Goal: Task Accomplishment & Management: Manage account settings

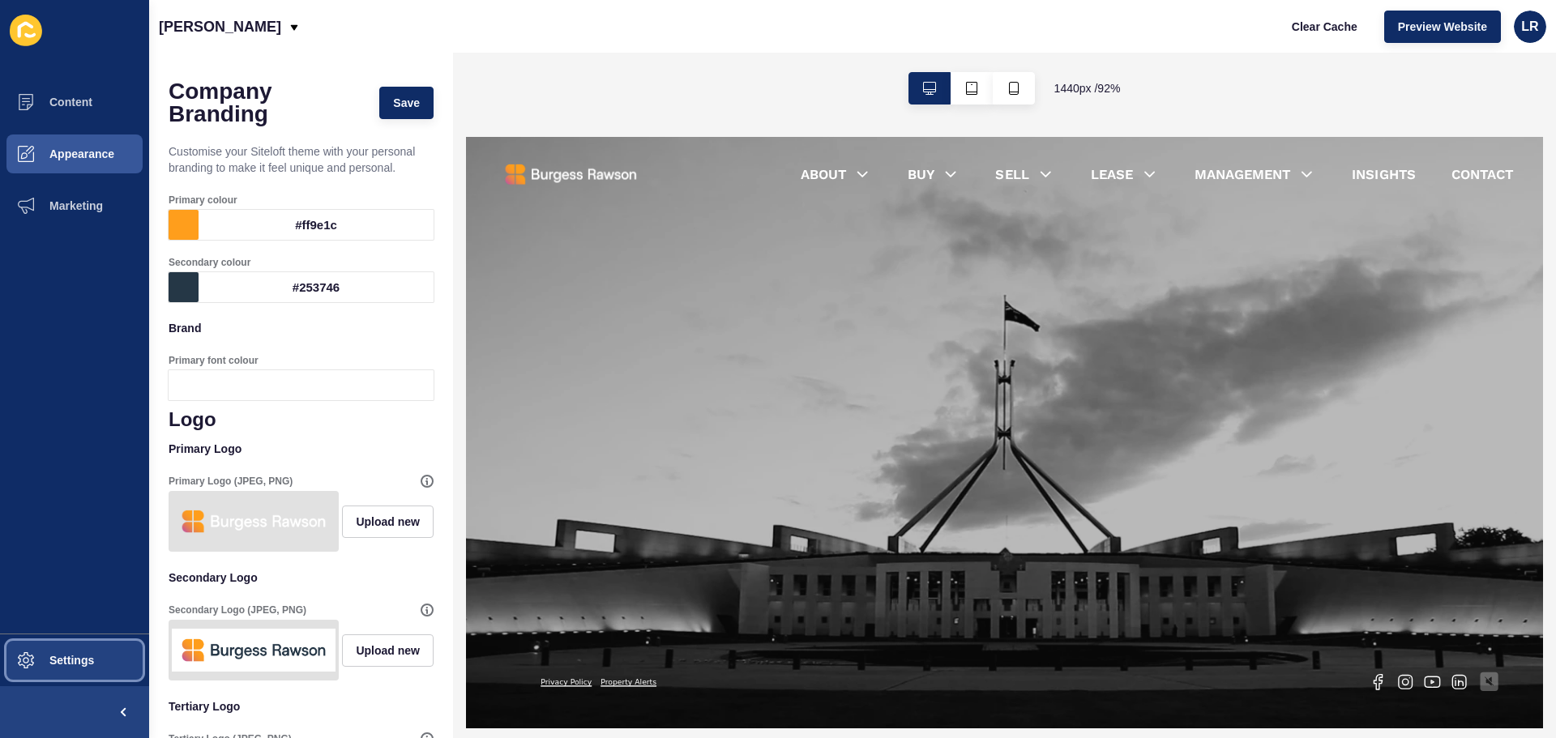
click at [81, 654] on span "Settings" at bounding box center [46, 660] width 96 height 13
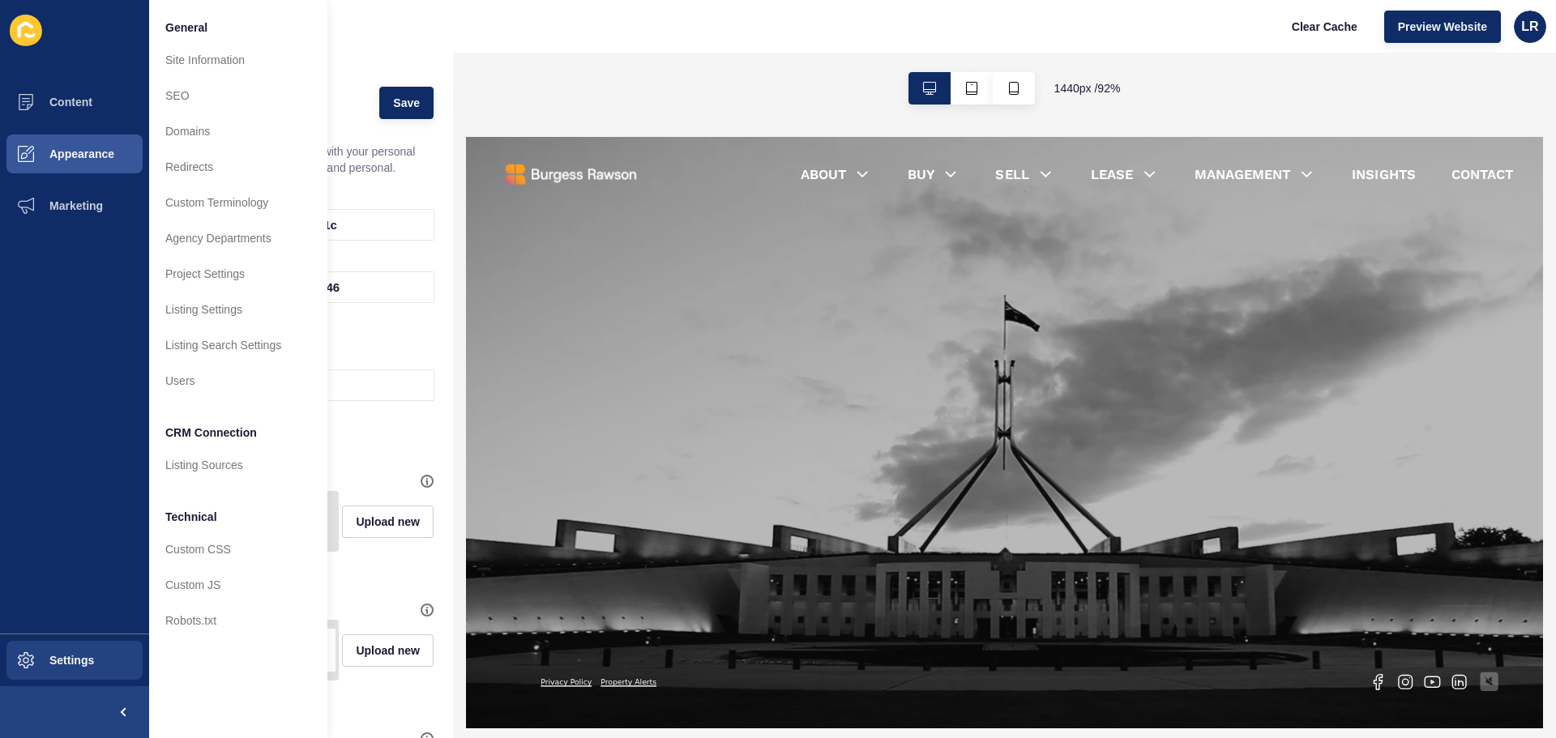
click at [853, 26] on div "[PERSON_NAME] Clear Cache Preview Website LR" at bounding box center [852, 26] width 1407 height 53
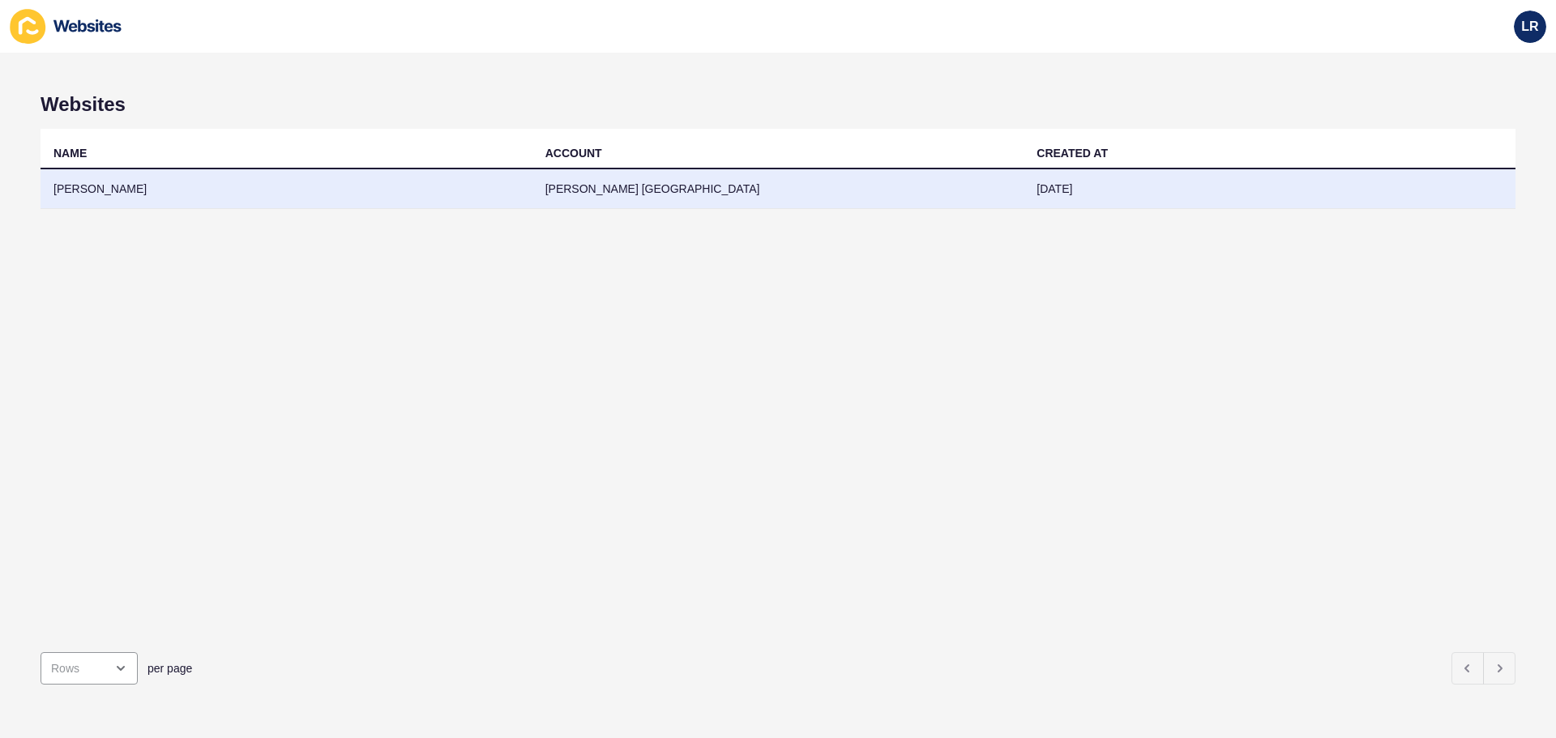
click at [449, 184] on td "[PERSON_NAME]" at bounding box center [287, 189] width 492 height 40
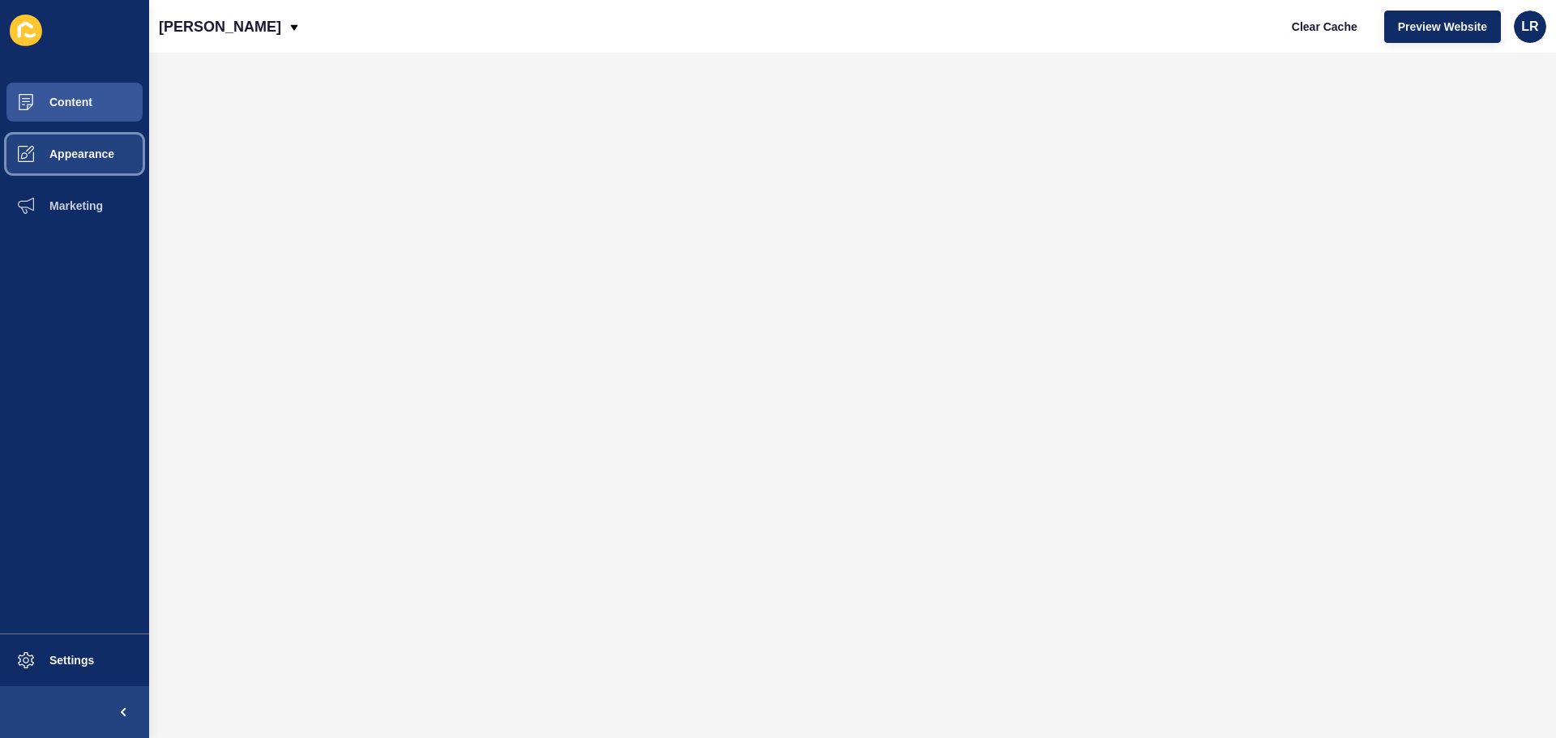
click at [102, 169] on button "Appearance" at bounding box center [74, 154] width 149 height 52
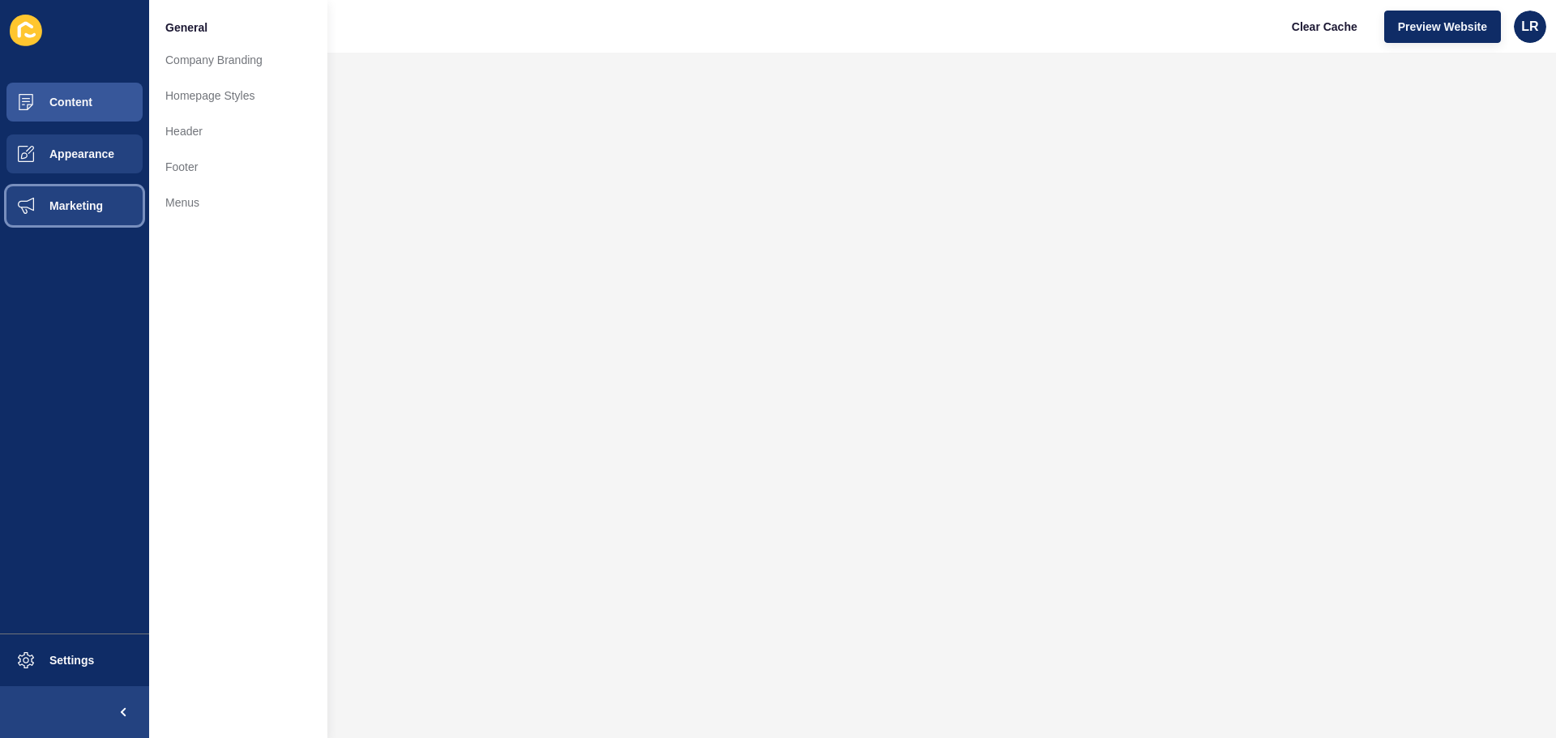
click at [74, 211] on span "Marketing" at bounding box center [50, 205] width 105 height 13
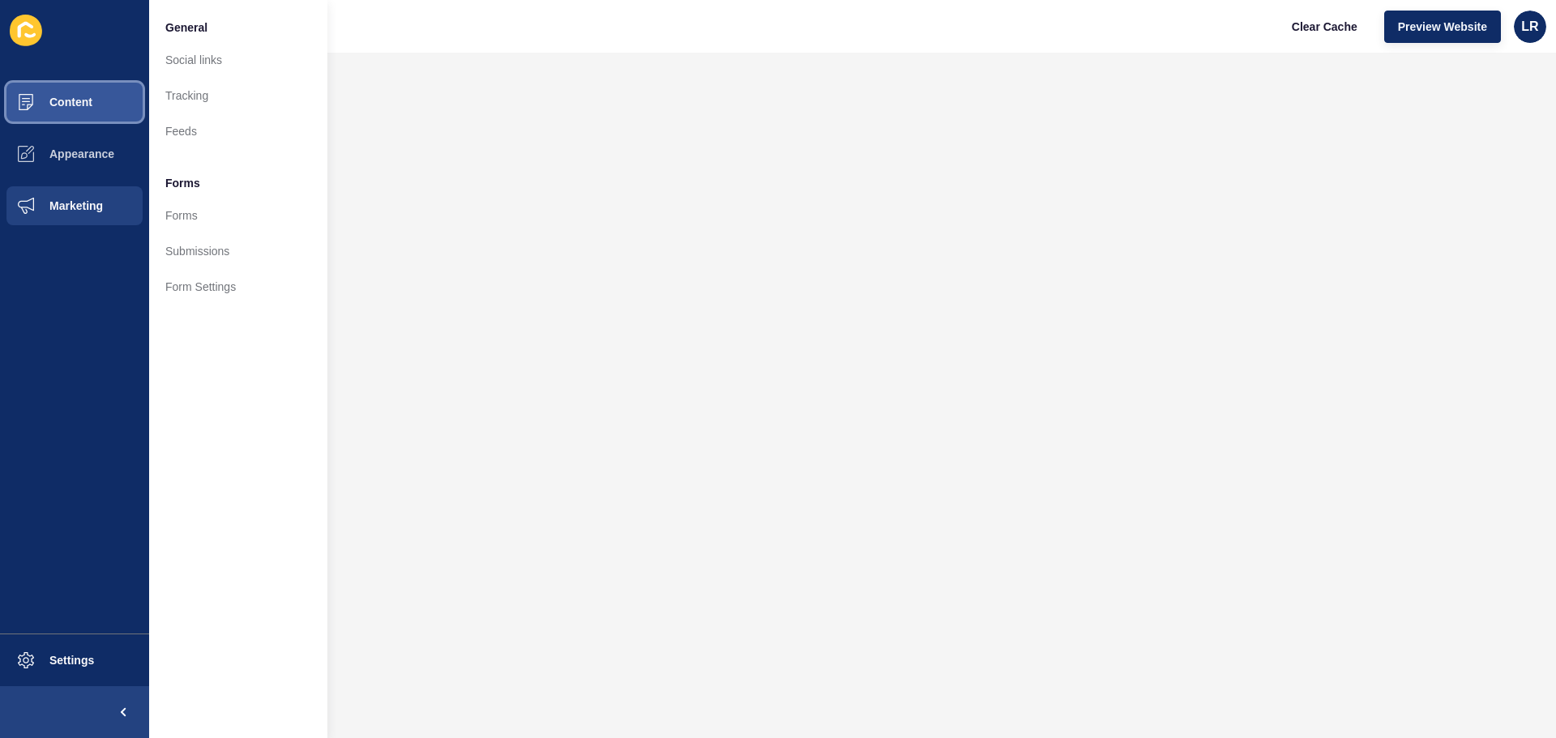
click at [92, 102] on span "Content" at bounding box center [45, 102] width 95 height 13
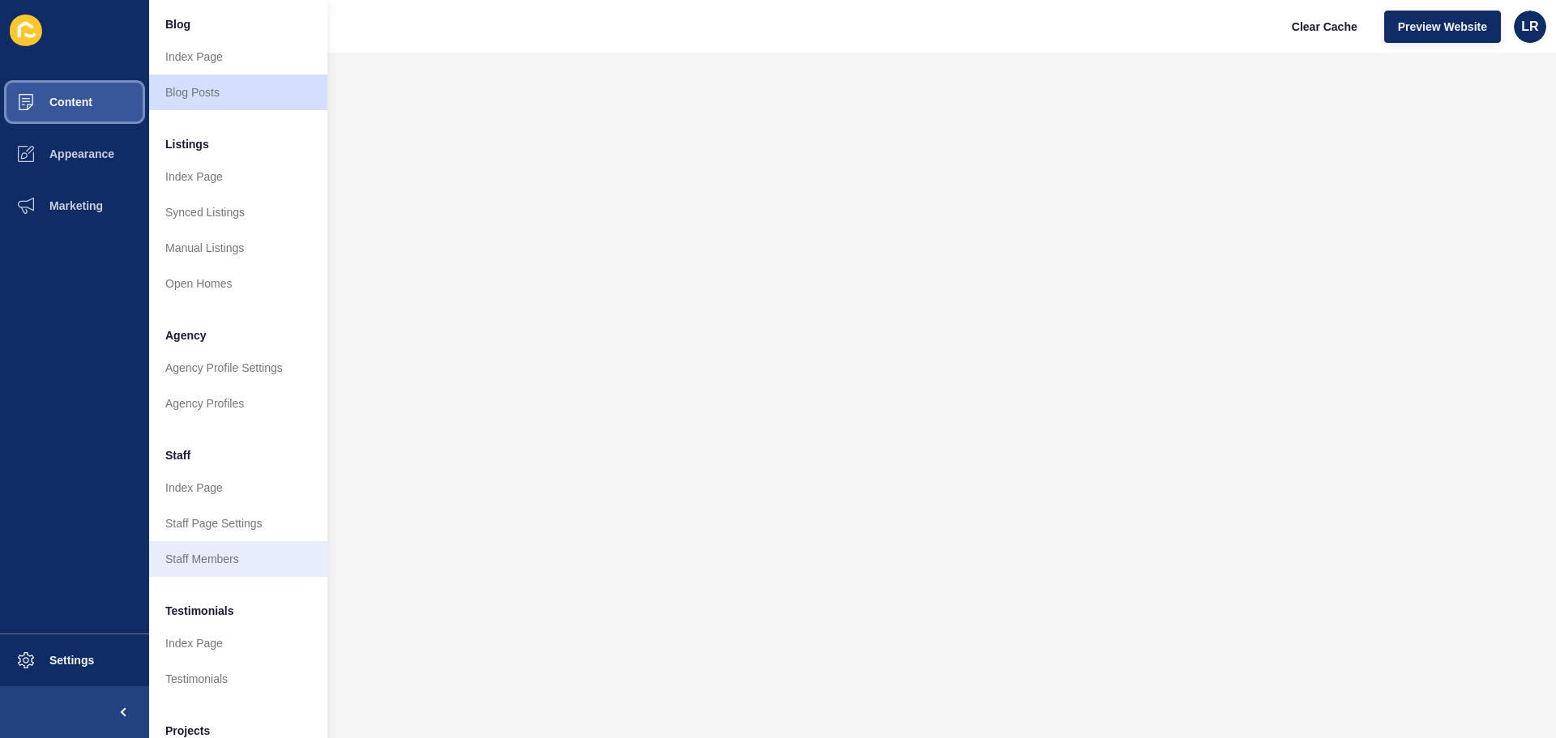
scroll to position [224, 0]
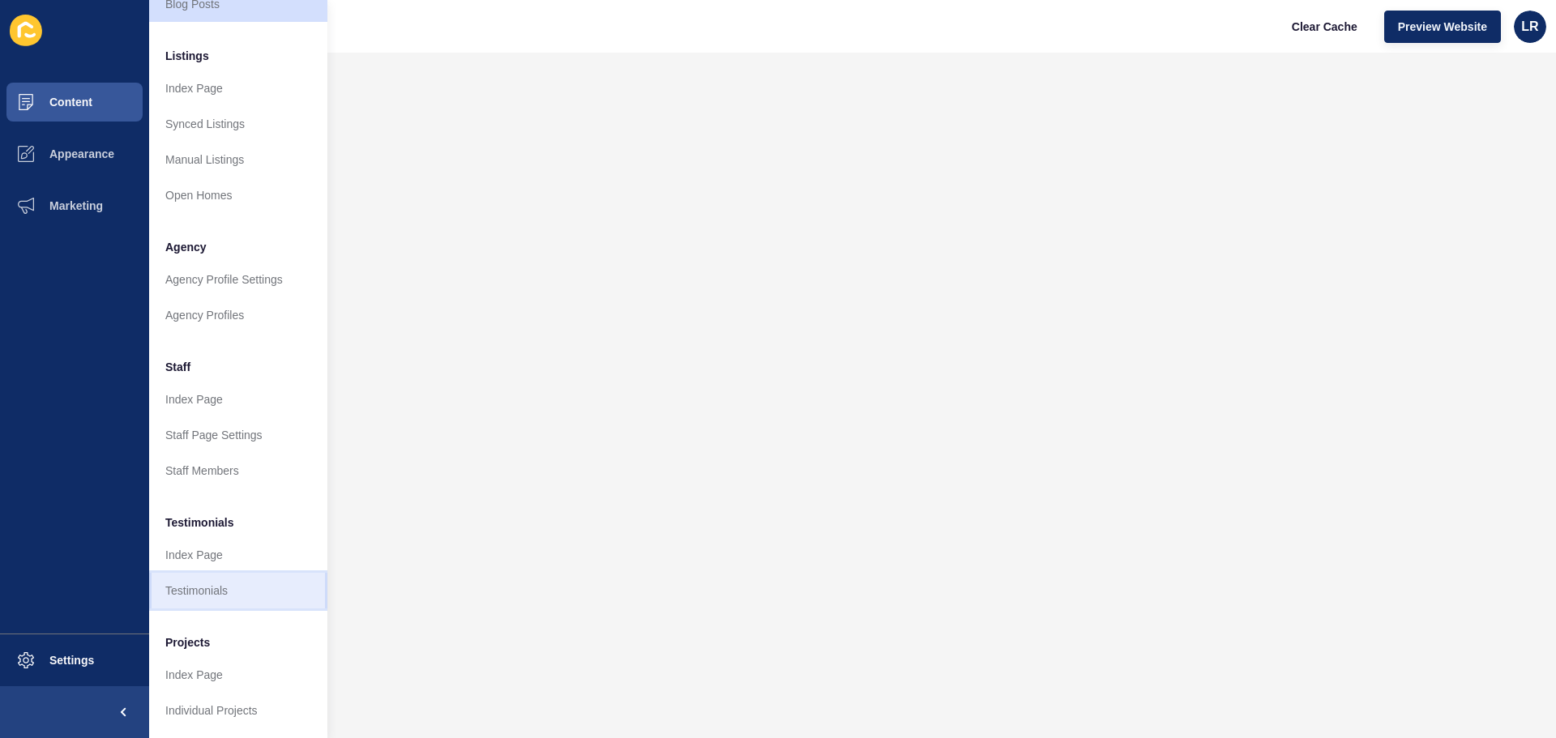
click at [254, 576] on link "Testimonials" at bounding box center [238, 591] width 178 height 36
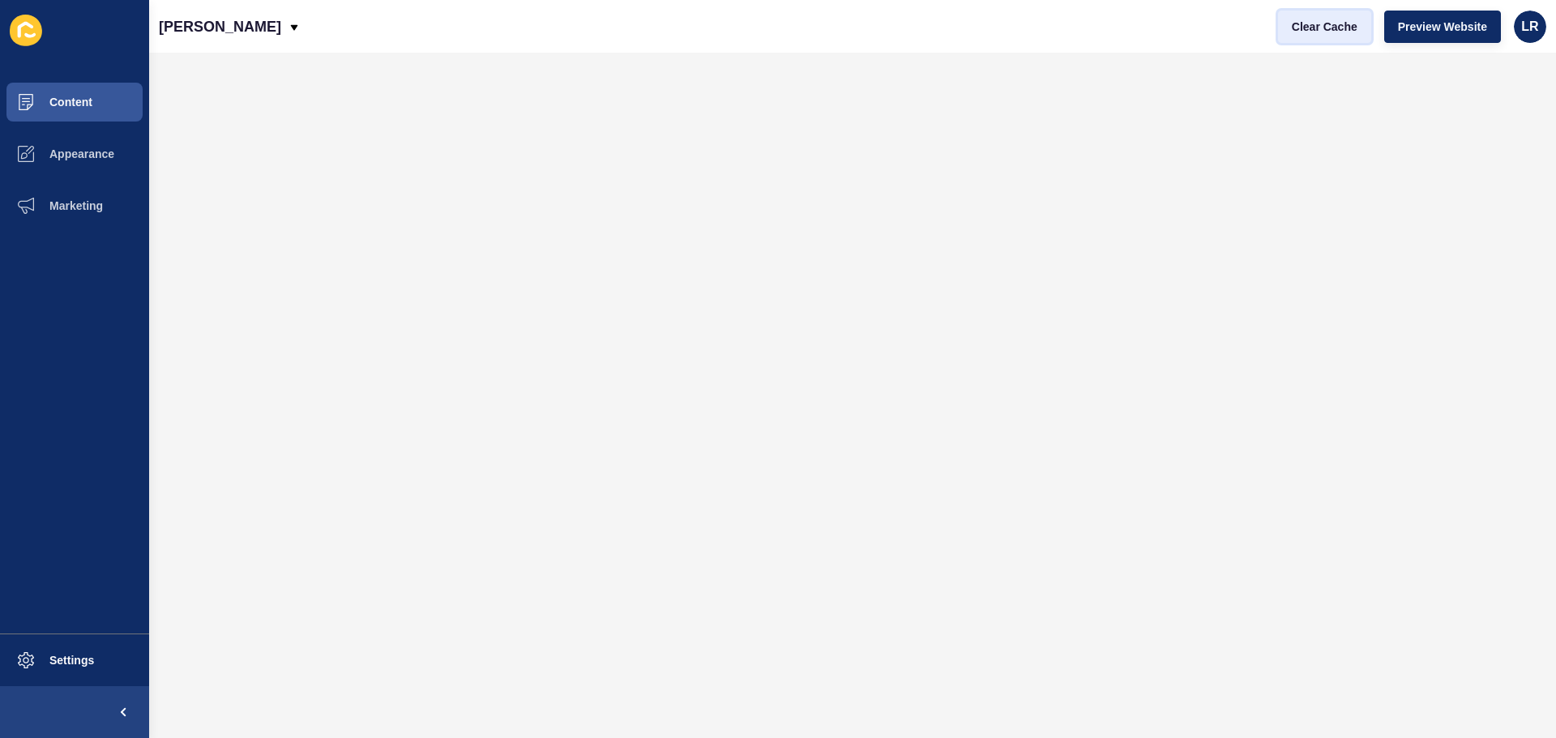
click at [1329, 14] on button "Clear Cache" at bounding box center [1324, 27] width 93 height 32
click at [75, 88] on button "Content" at bounding box center [74, 102] width 149 height 52
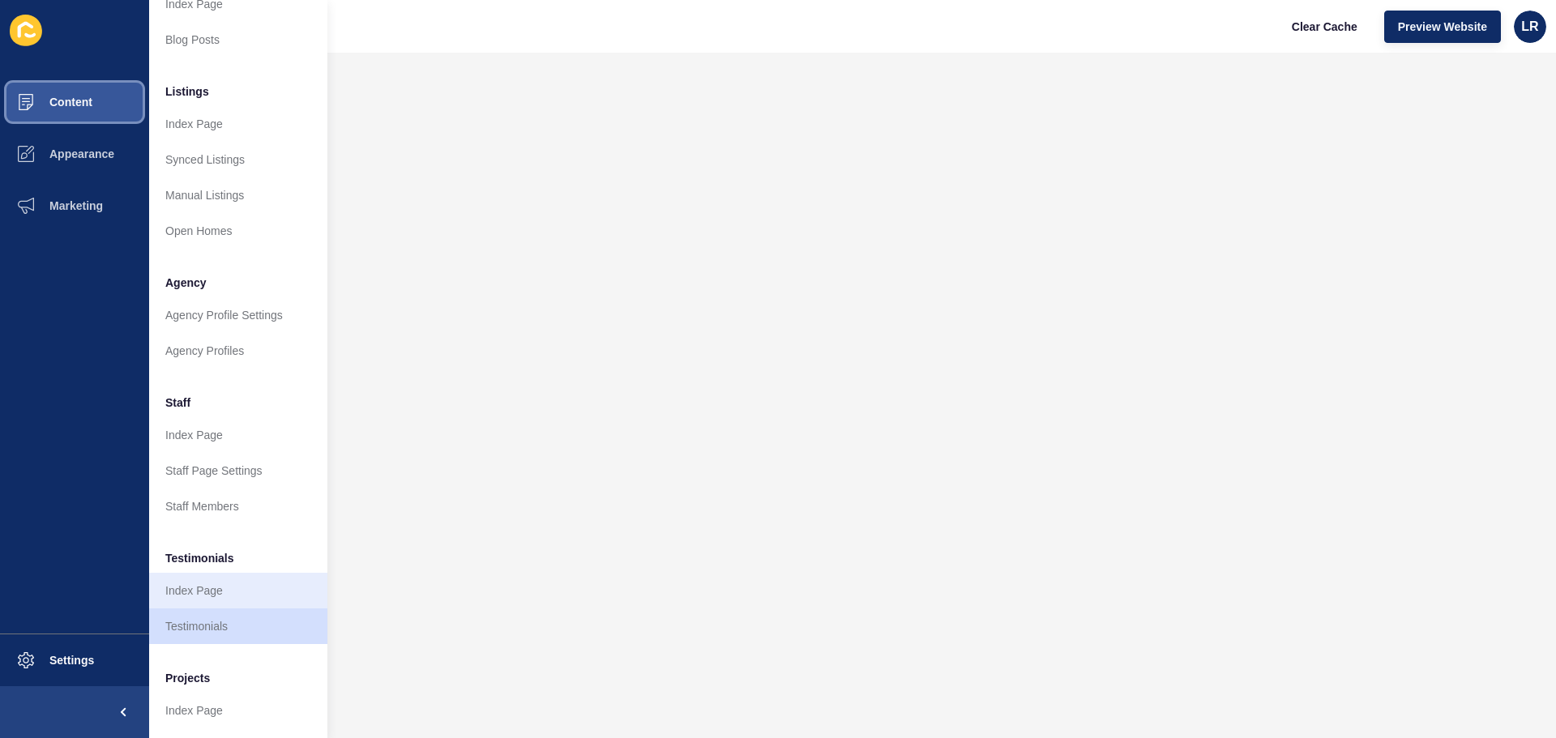
scroll to position [224, 0]
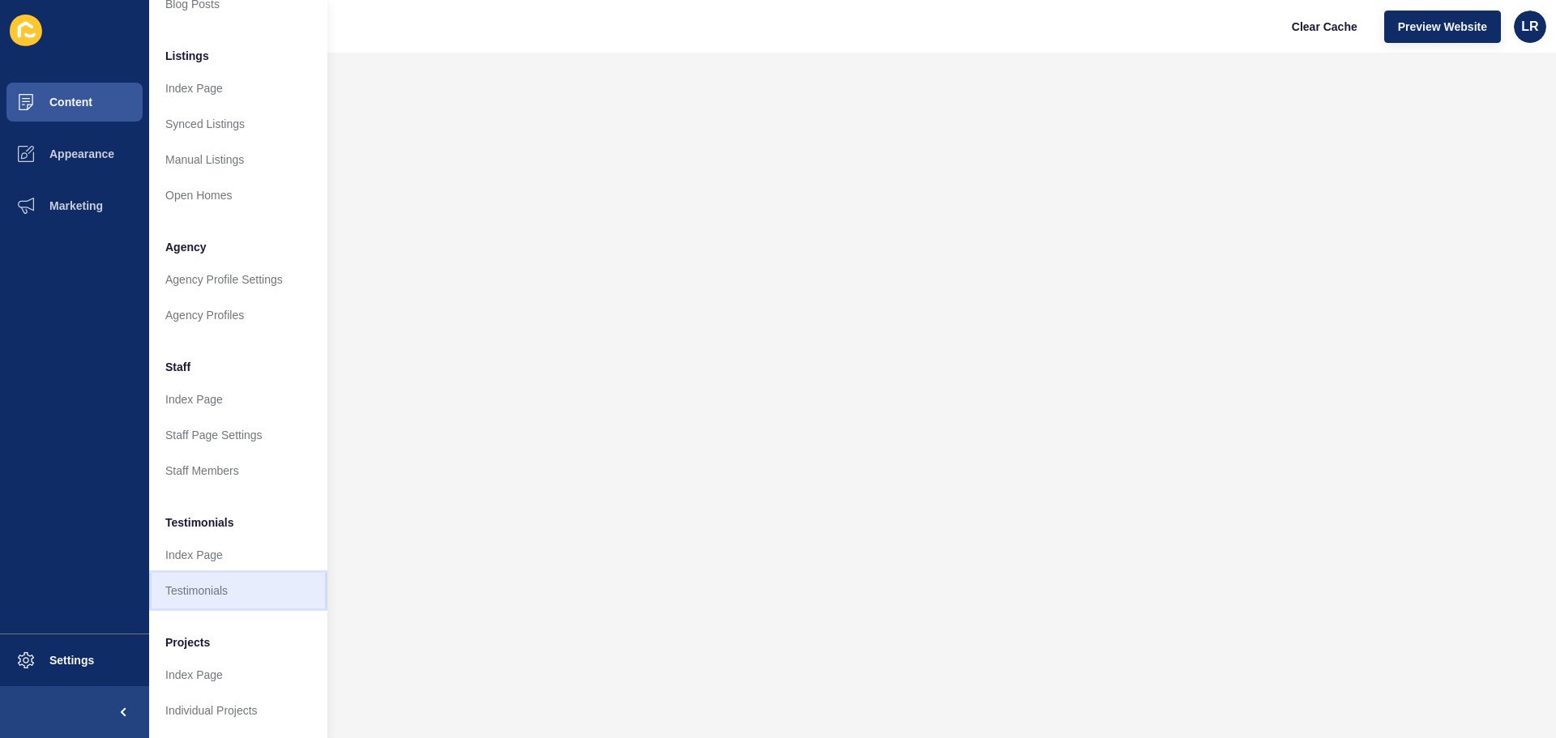
click at [250, 573] on link "Testimonials" at bounding box center [238, 591] width 178 height 36
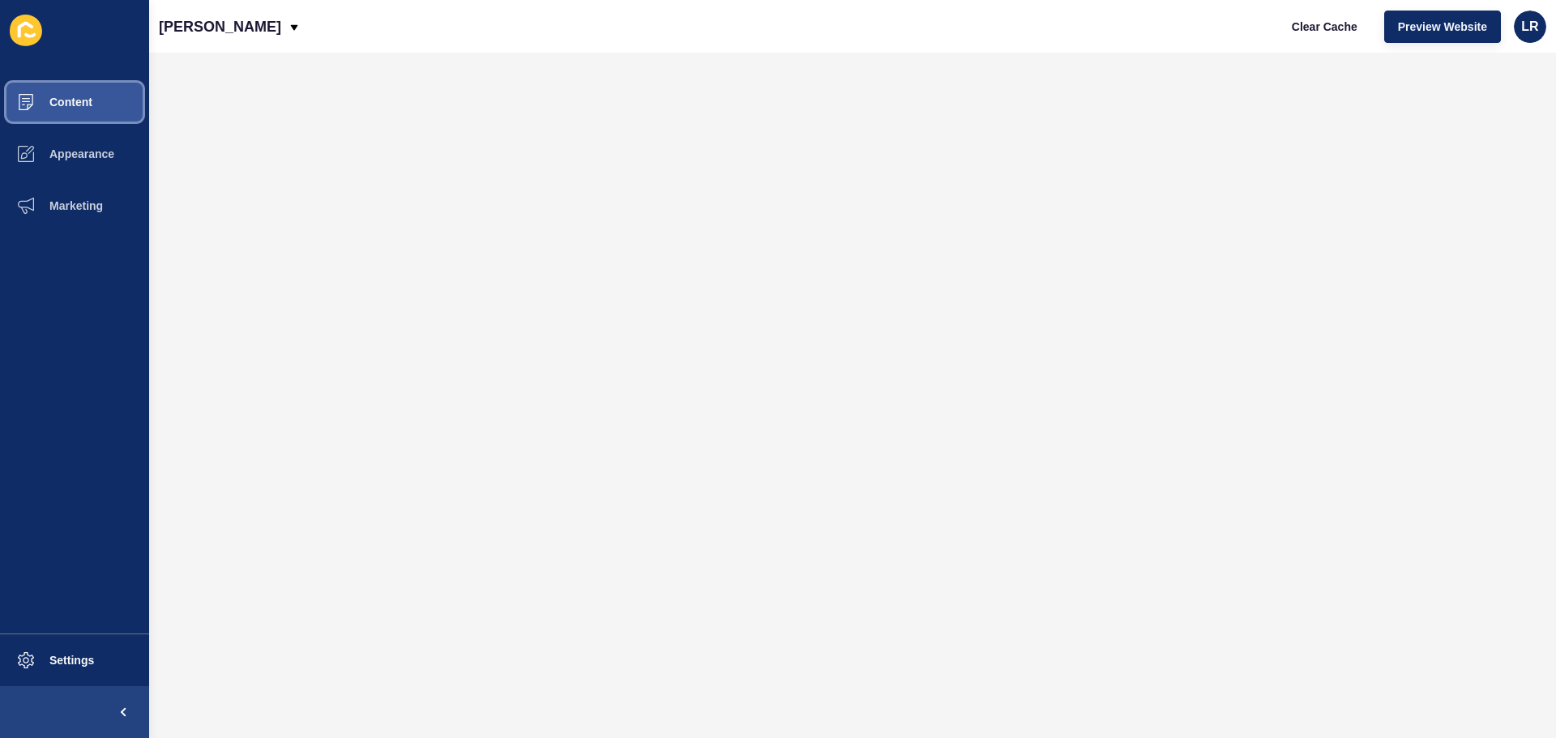
click at [74, 96] on span "Content" at bounding box center [45, 102] width 95 height 13
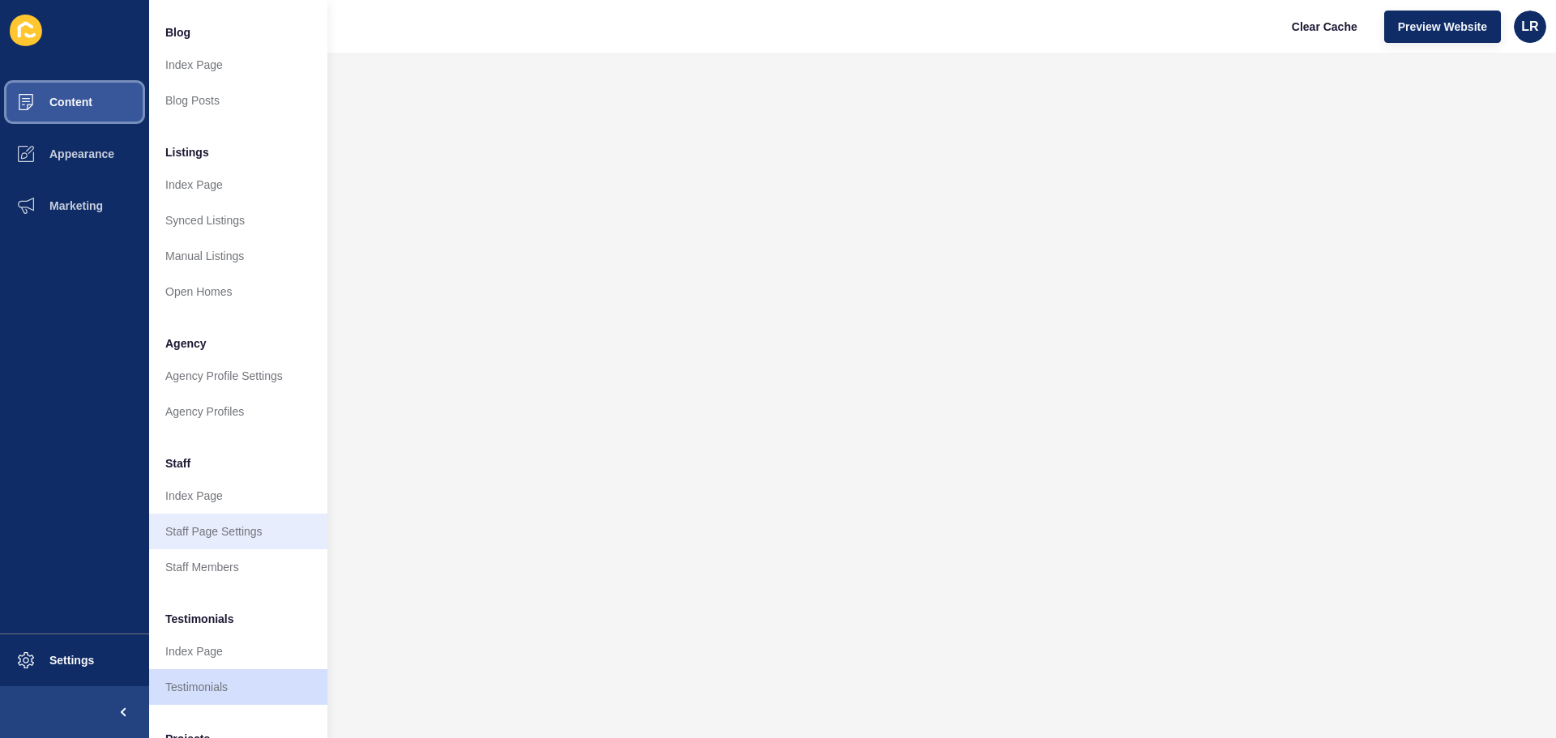
scroll to position [224, 0]
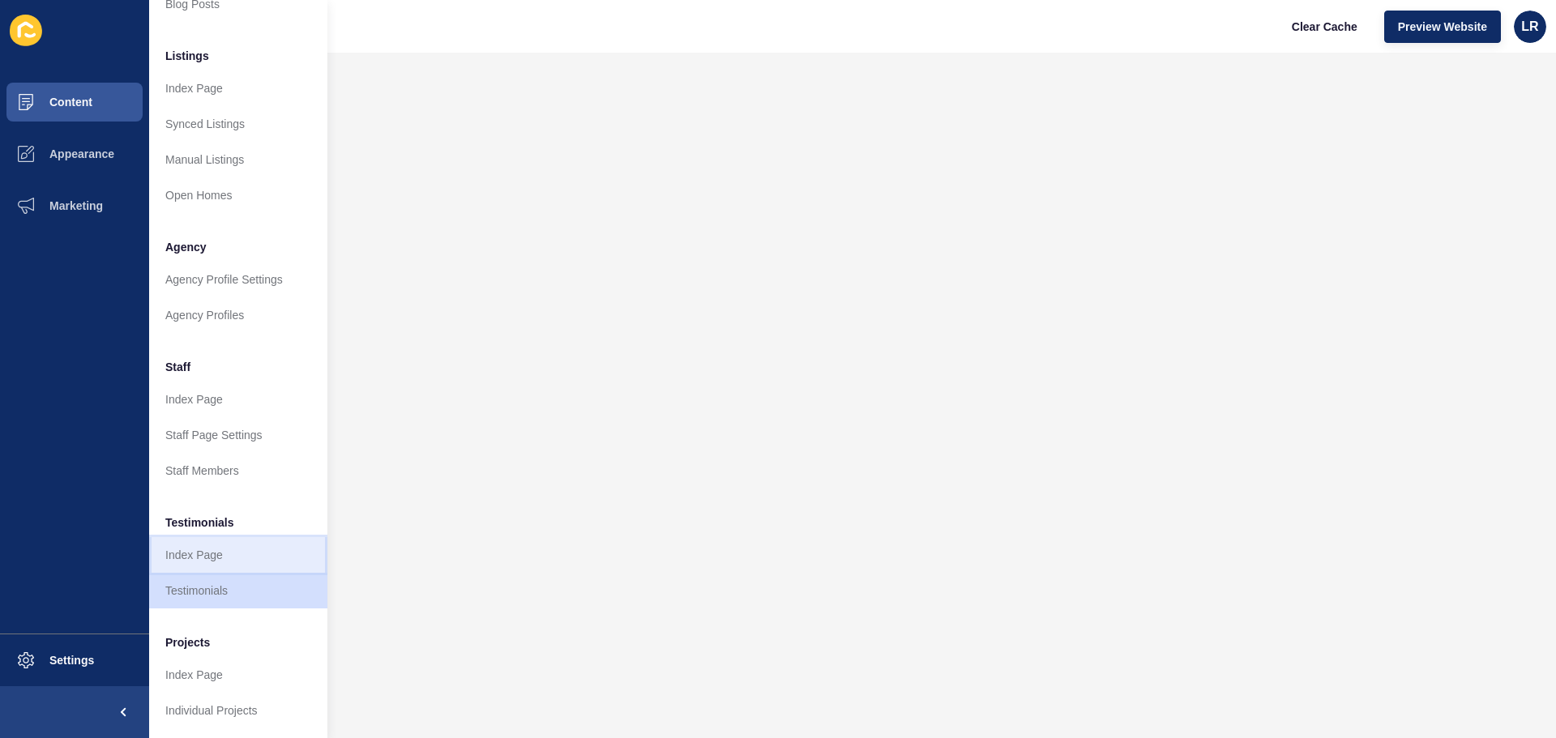
click at [217, 546] on link "Index Page" at bounding box center [238, 555] width 178 height 36
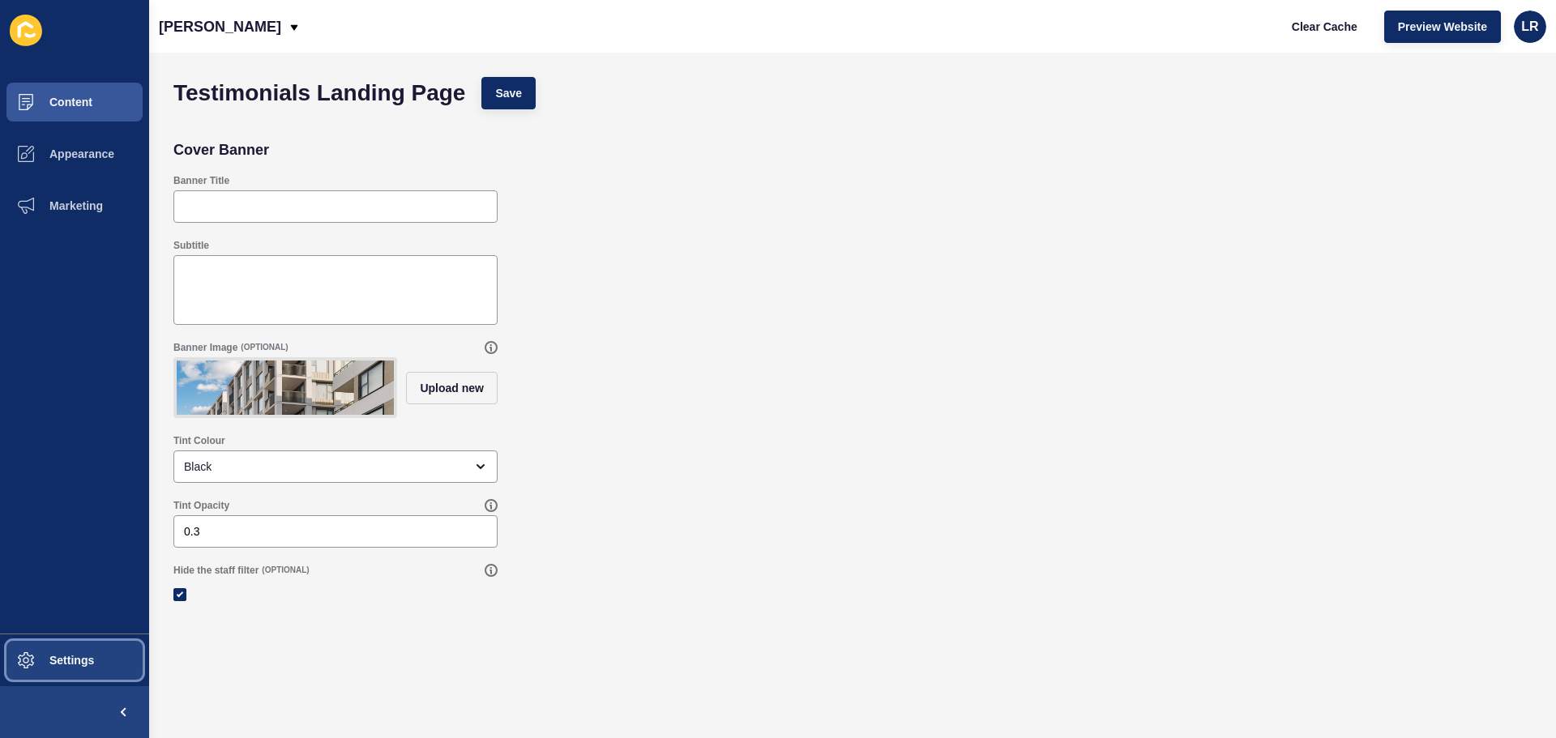
click at [82, 655] on span "Settings" at bounding box center [46, 660] width 96 height 13
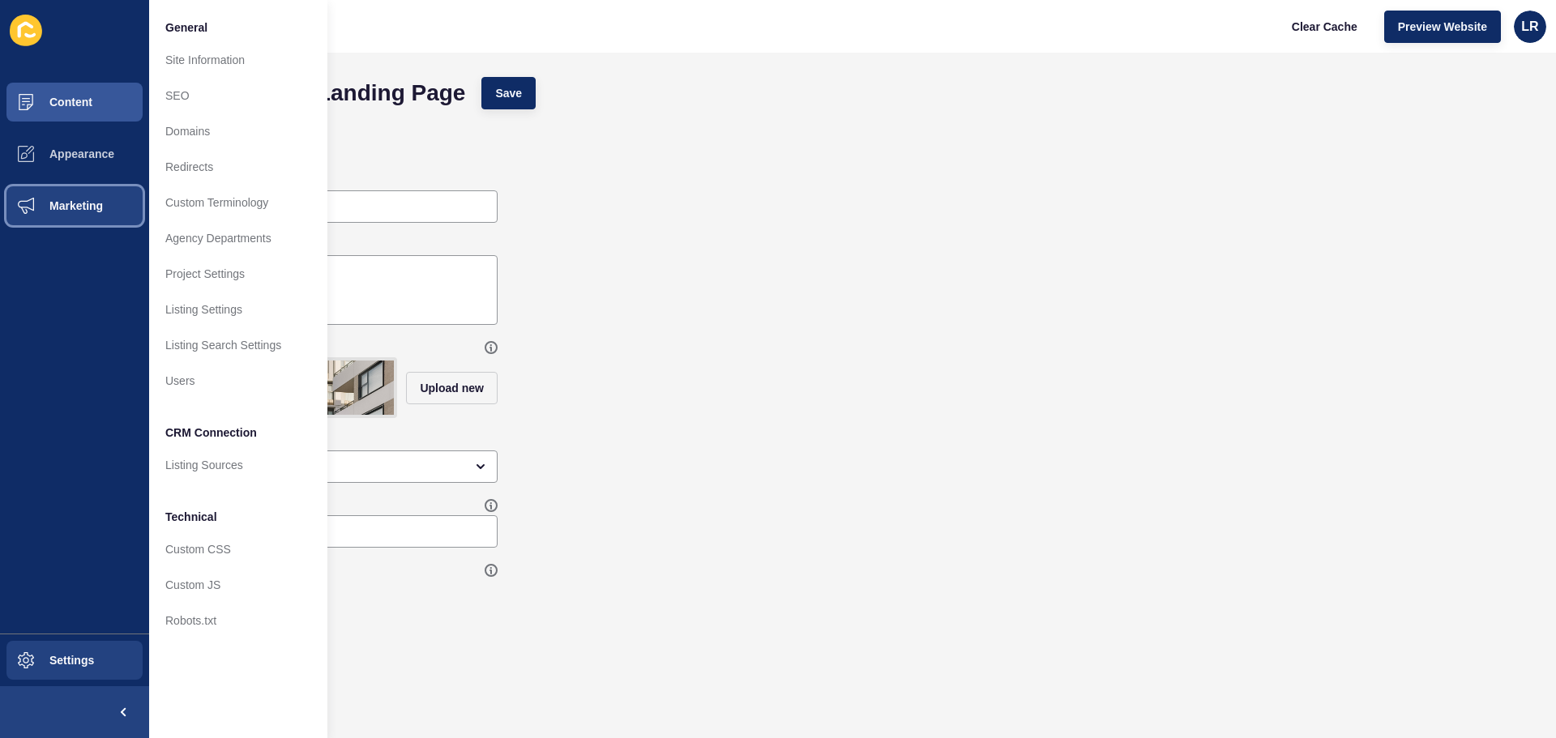
click at [66, 206] on span "Marketing" at bounding box center [50, 205] width 105 height 13
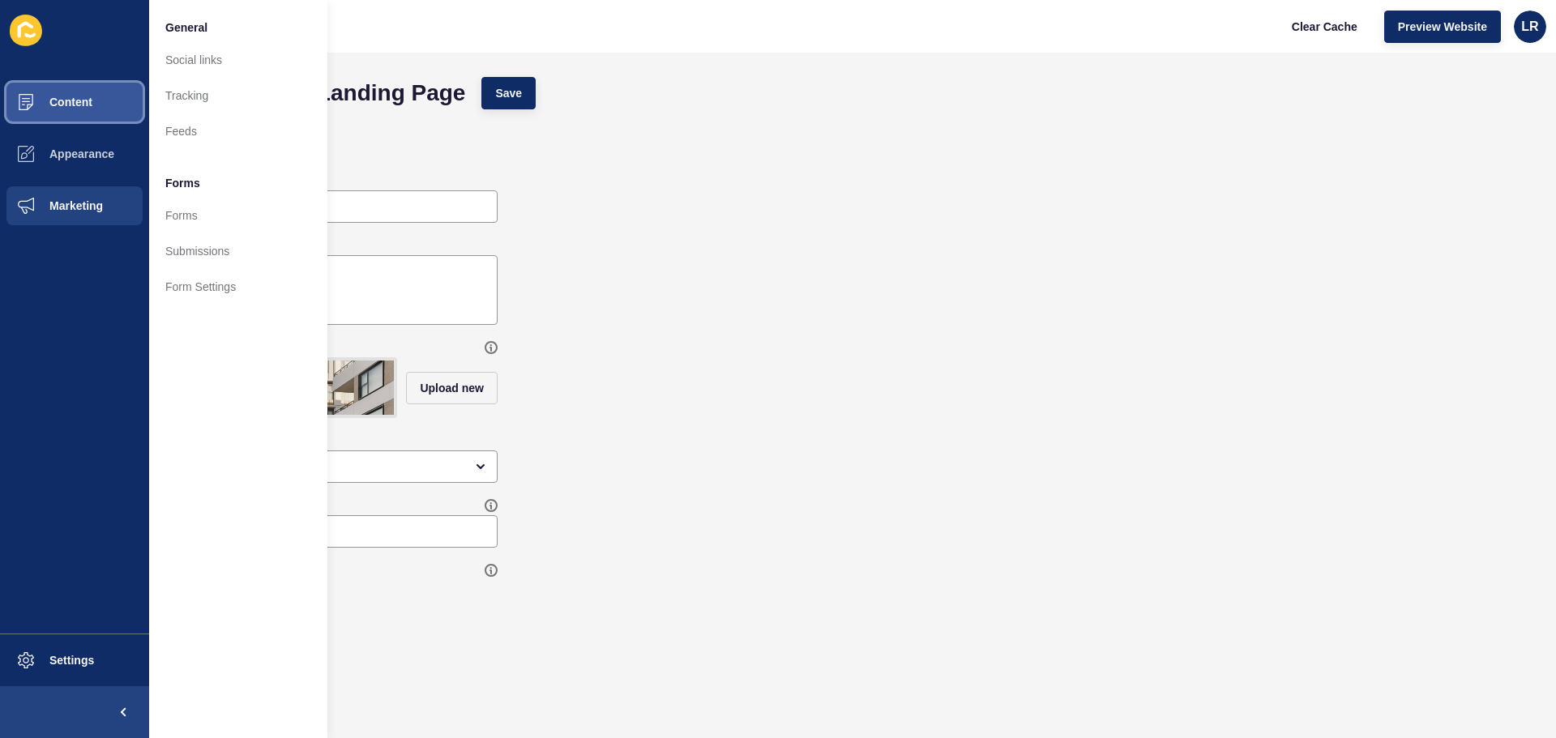
click at [96, 105] on button "Content" at bounding box center [74, 102] width 149 height 52
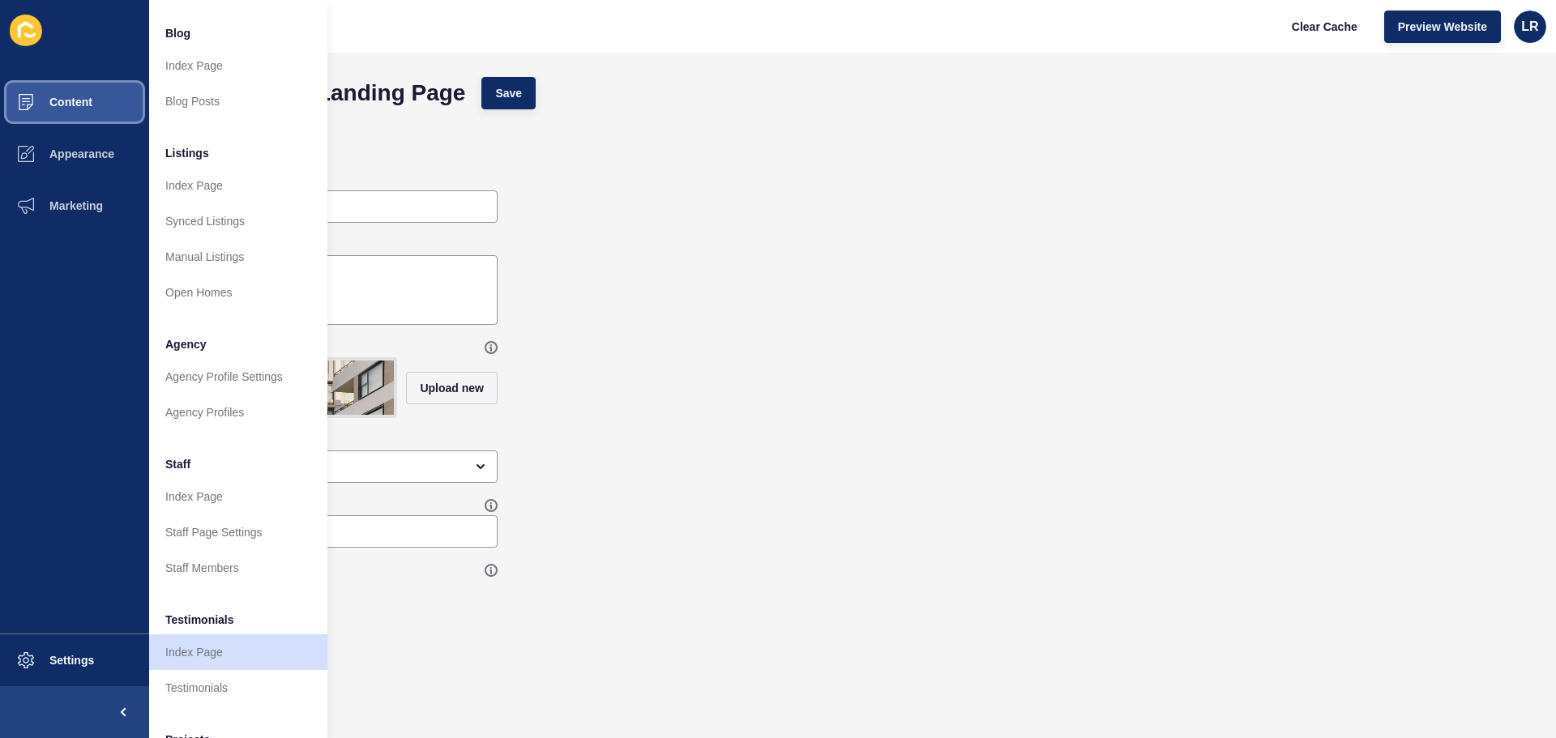
scroll to position [224, 0]
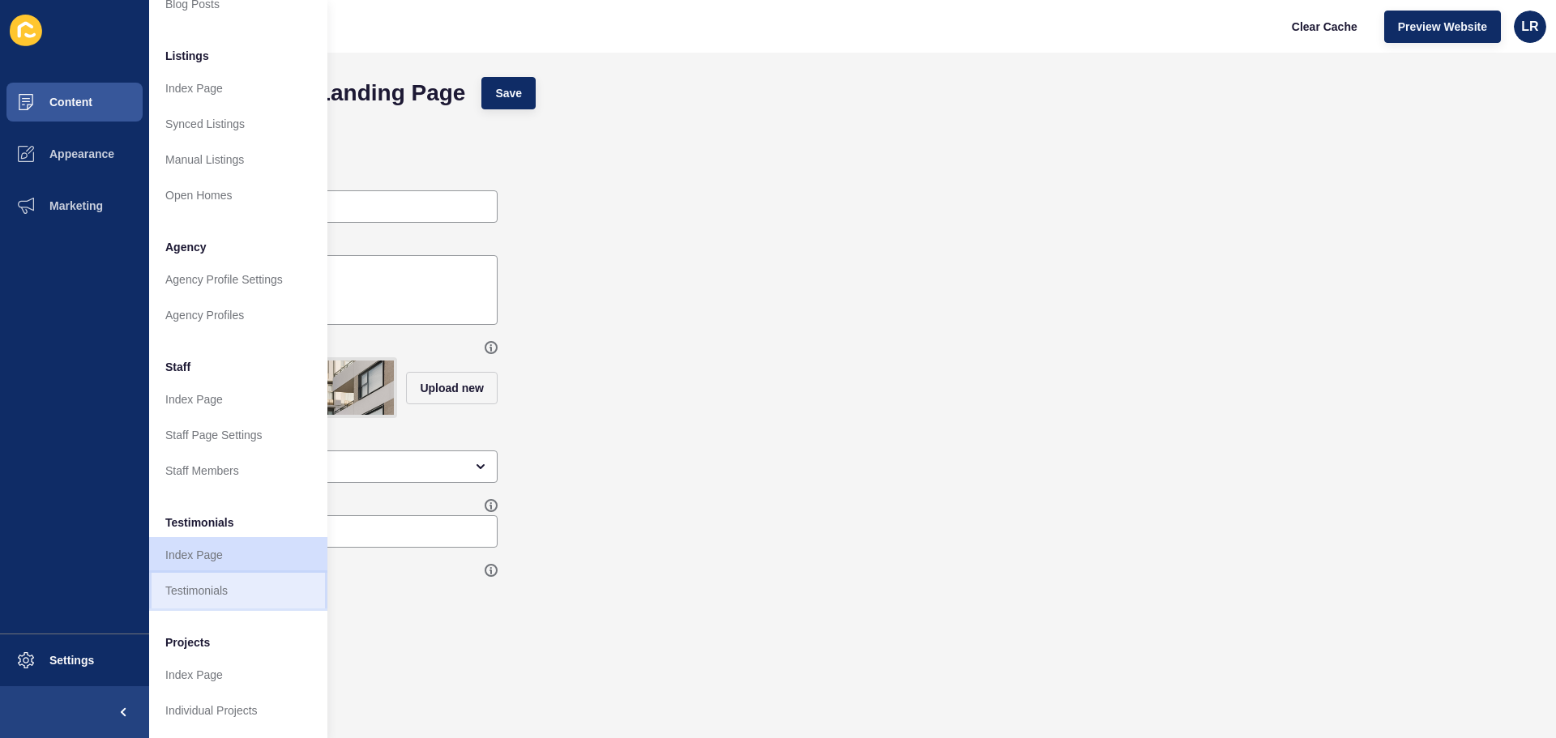
click at [220, 585] on link "Testimonials" at bounding box center [238, 591] width 178 height 36
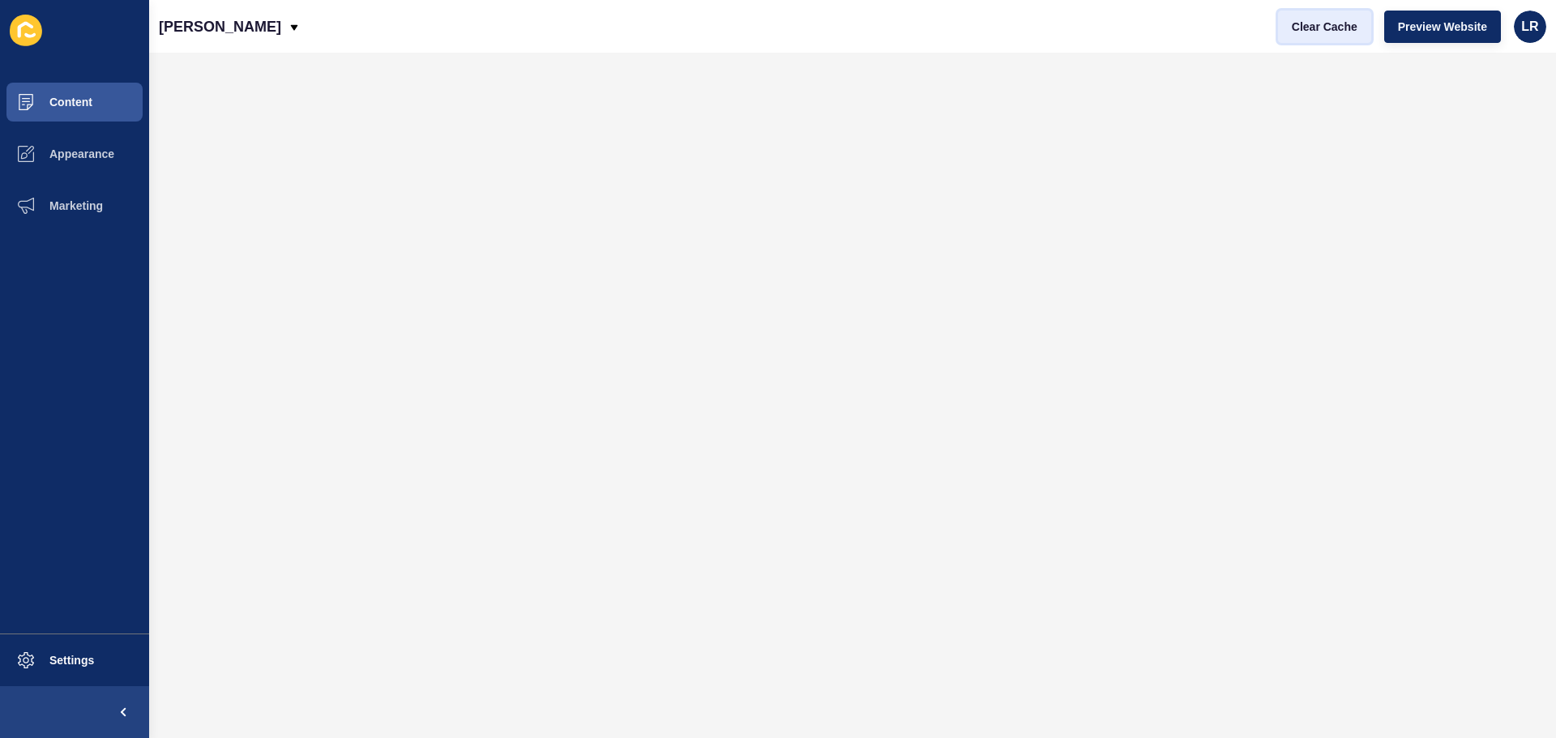
click at [1343, 36] on button "Clear Cache" at bounding box center [1324, 27] width 93 height 32
